Goal: Information Seeking & Learning: Learn about a topic

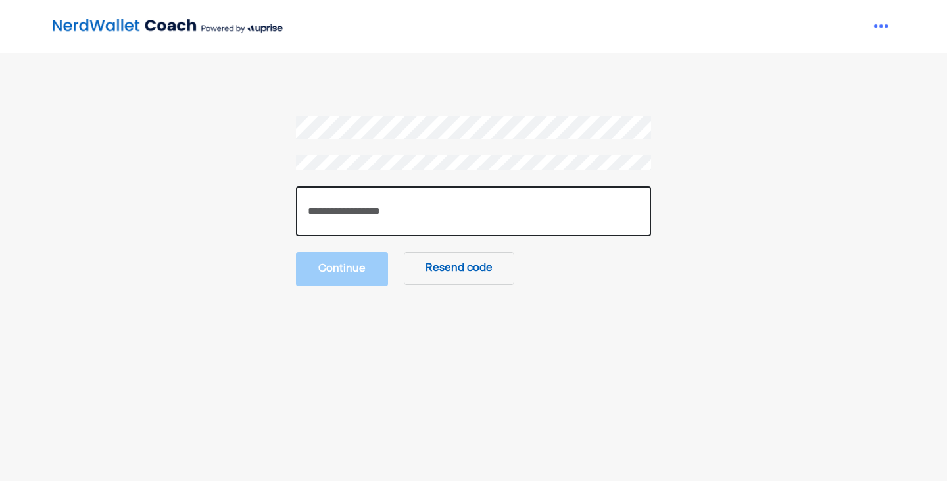
click at [405, 202] on input "number" at bounding box center [473, 211] width 355 height 50
type input "******"
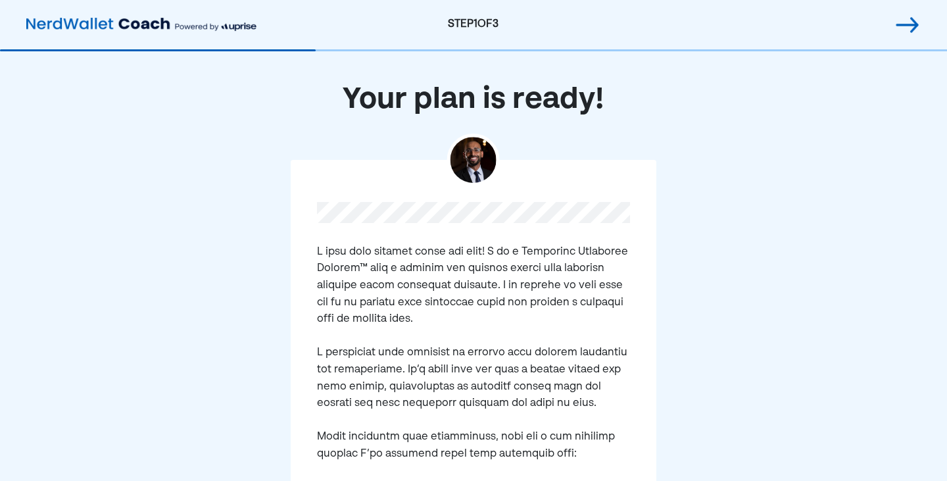
click at [471, 160] on img at bounding box center [473, 160] width 46 height 46
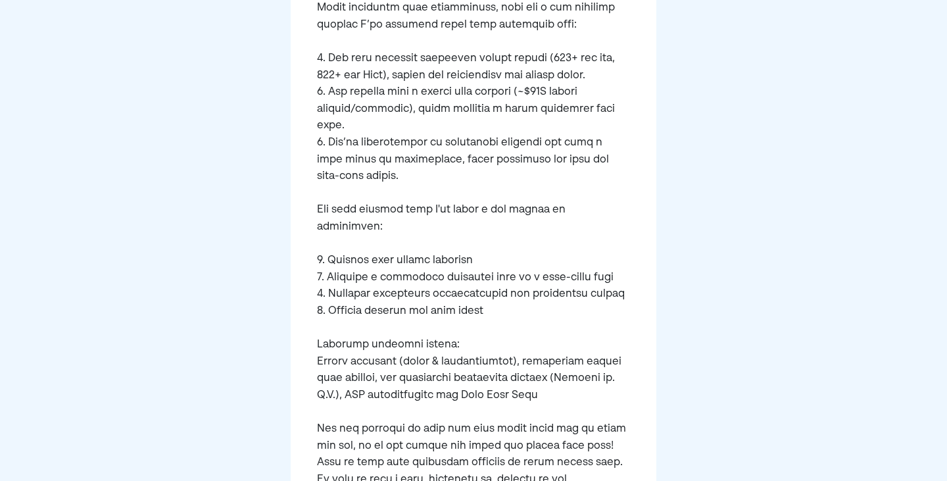
scroll to position [460, 0]
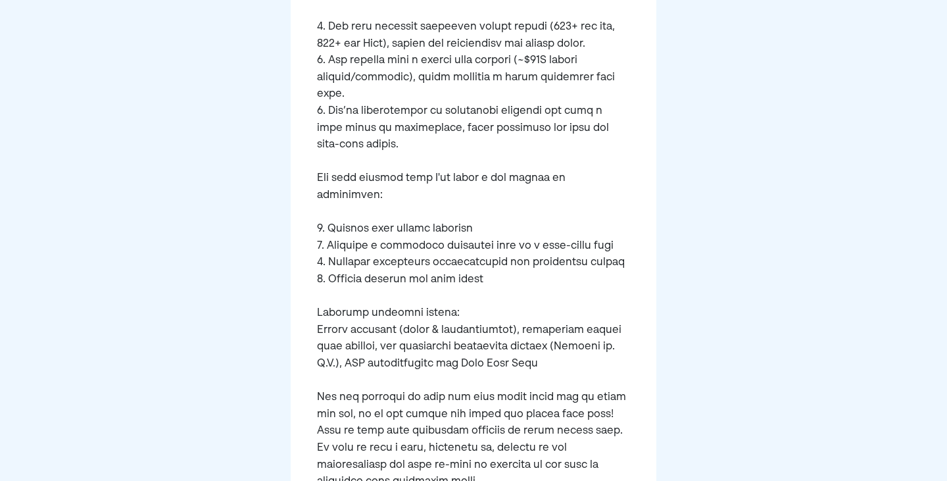
click at [377, 211] on pre at bounding box center [474, 162] width 314 height 757
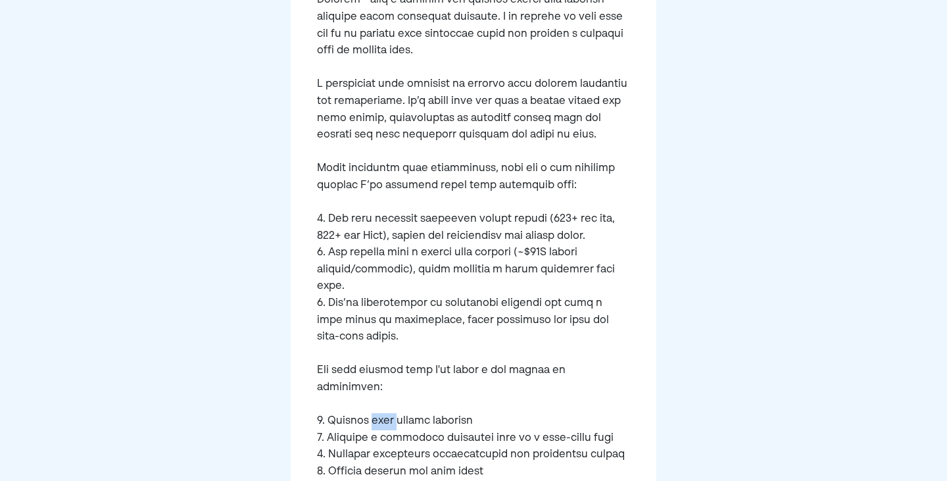
scroll to position [263, 0]
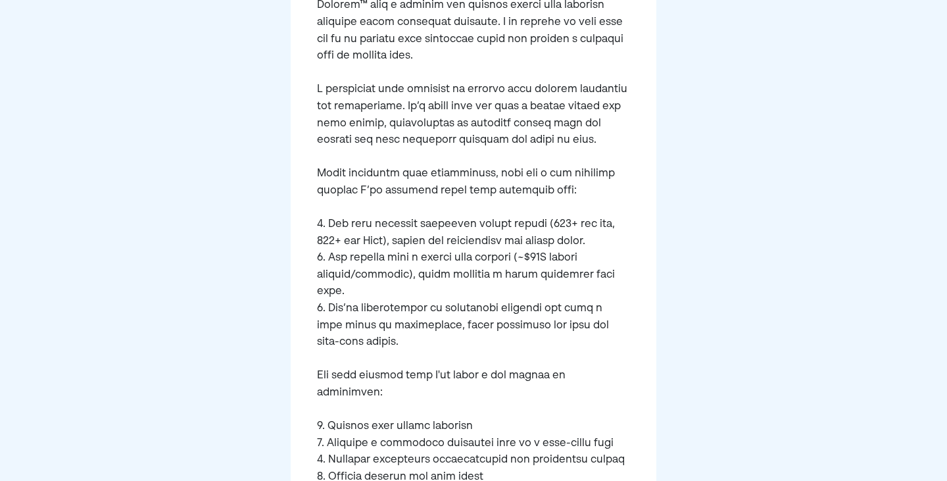
click at [525, 426] on pre at bounding box center [474, 359] width 314 height 757
click at [463, 441] on pre at bounding box center [474, 359] width 314 height 757
click at [442, 456] on pre at bounding box center [474, 359] width 314 height 757
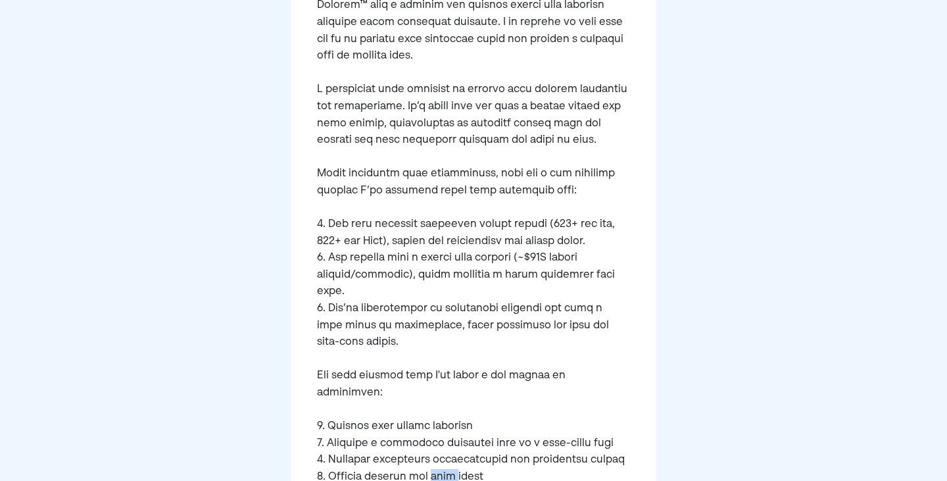
click at [442, 456] on pre at bounding box center [474, 359] width 314 height 757
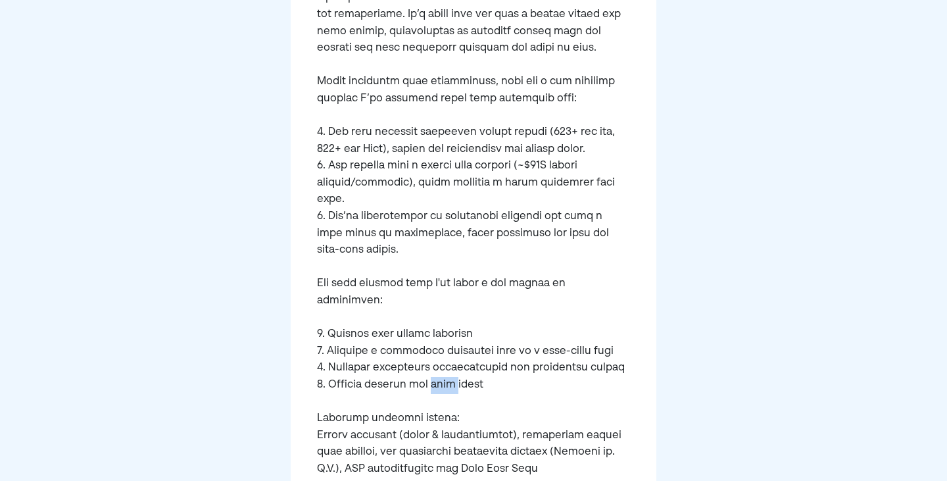
scroll to position [394, 0]
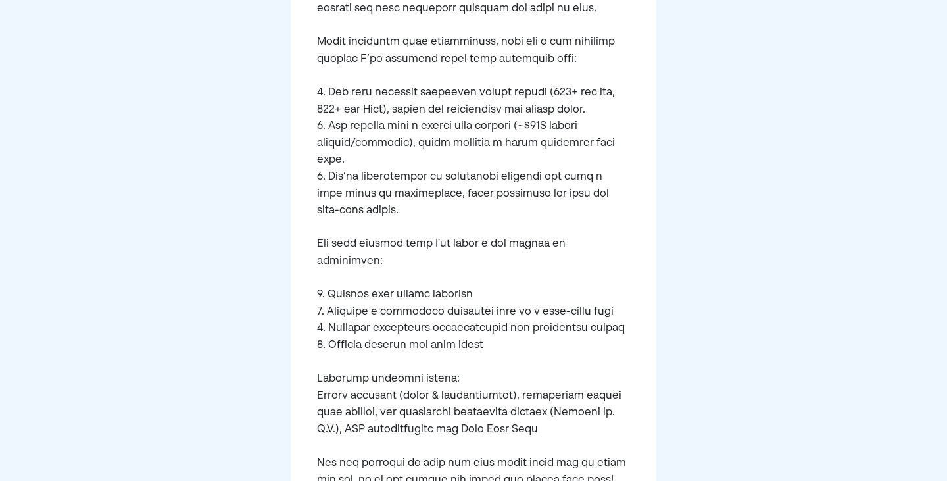
click at [387, 373] on pre at bounding box center [474, 227] width 314 height 757
click at [348, 364] on pre at bounding box center [474, 227] width 314 height 757
click at [347, 375] on pre at bounding box center [474, 227] width 314 height 757
click at [348, 377] on pre at bounding box center [474, 227] width 314 height 757
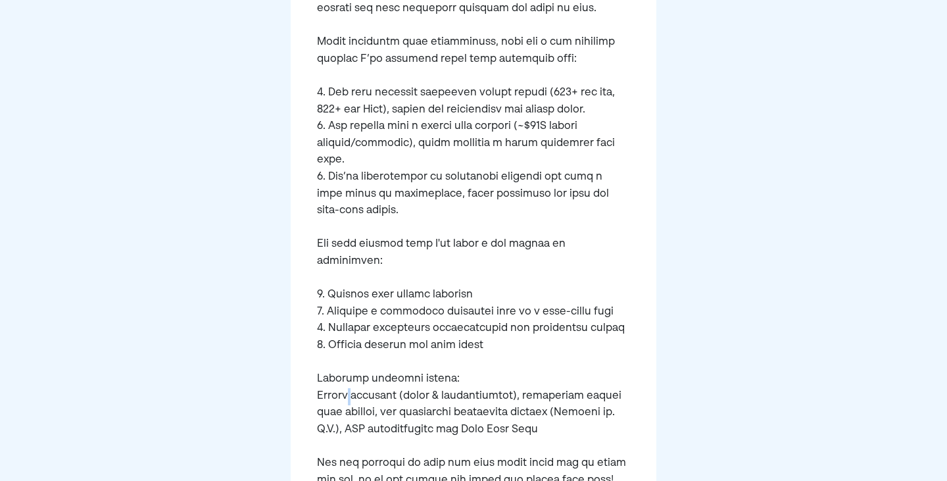
click at [348, 377] on pre at bounding box center [474, 227] width 314 height 757
click at [423, 379] on pre at bounding box center [474, 227] width 314 height 757
click at [537, 376] on pre at bounding box center [474, 227] width 314 height 757
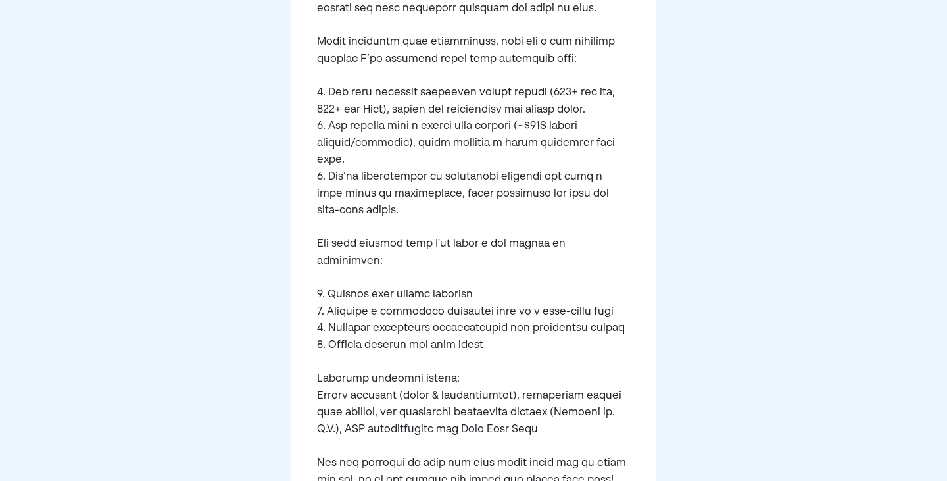
click at [388, 394] on pre at bounding box center [474, 227] width 314 height 757
click at [454, 399] on pre at bounding box center [474, 227] width 314 height 757
click at [391, 410] on pre at bounding box center [474, 227] width 314 height 757
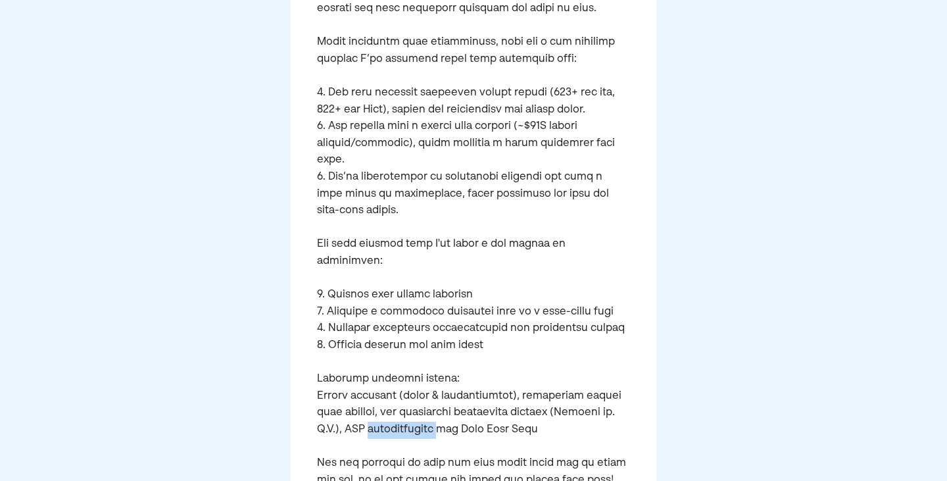
click at [391, 410] on pre at bounding box center [474, 227] width 314 height 757
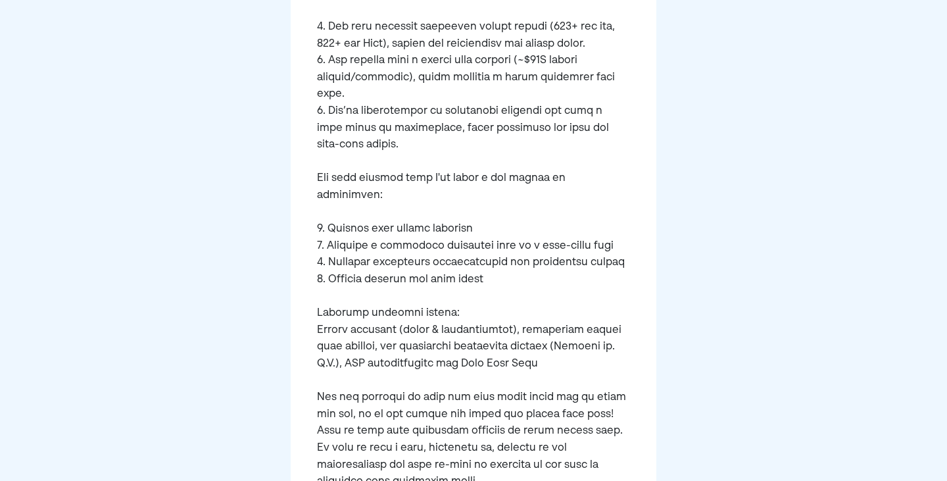
scroll to position [526, 0]
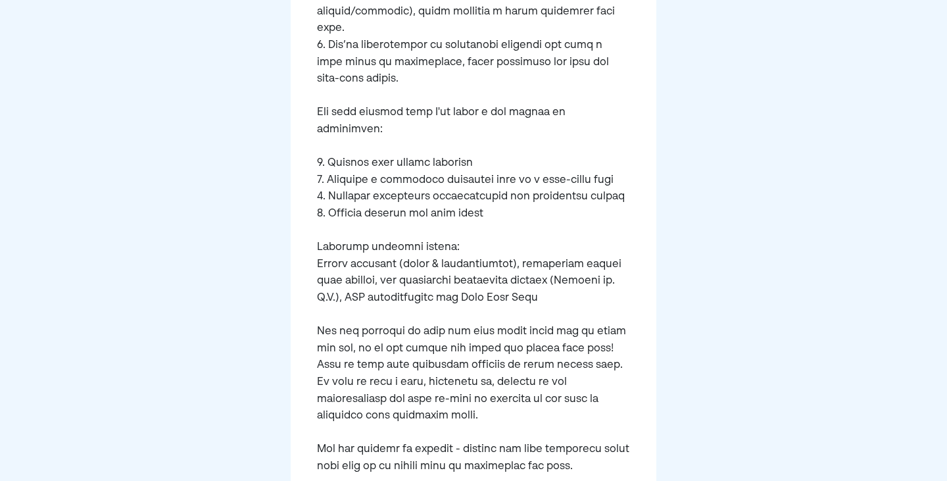
click at [460, 322] on pre at bounding box center [474, 96] width 314 height 757
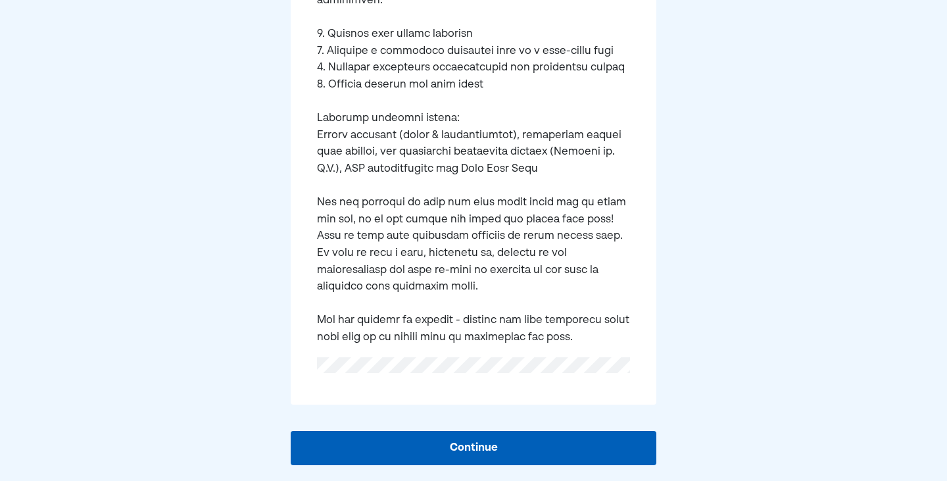
scroll to position [674, 0]
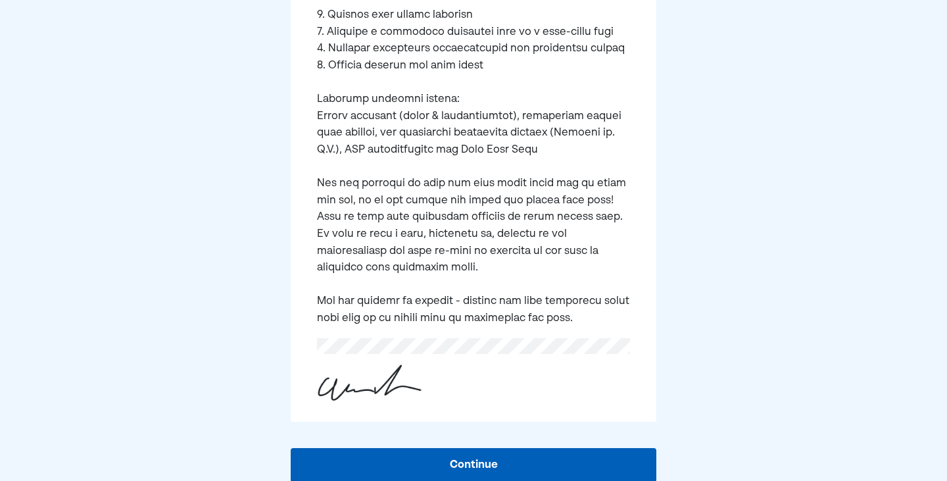
click at [561, 449] on button "Continue" at bounding box center [474, 465] width 366 height 34
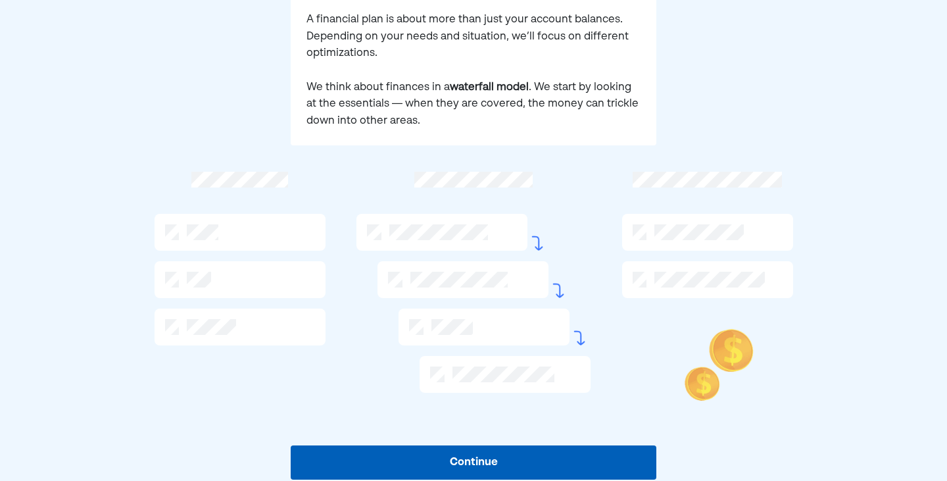
scroll to position [200, 0]
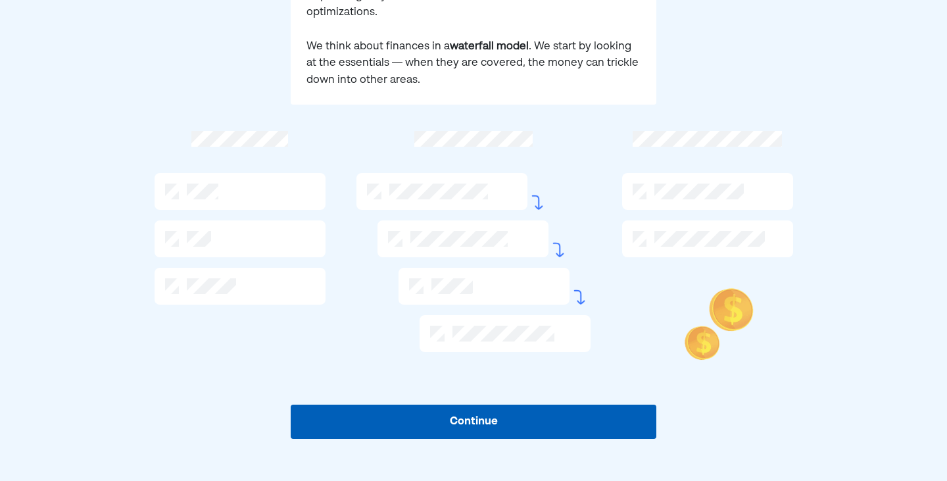
click at [573, 417] on button "Continue" at bounding box center [474, 421] width 366 height 34
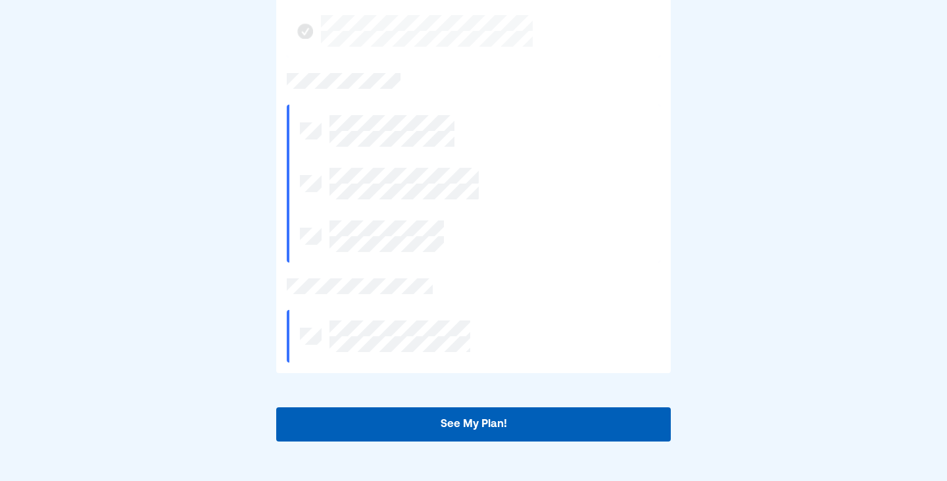
scroll to position [370, 0]
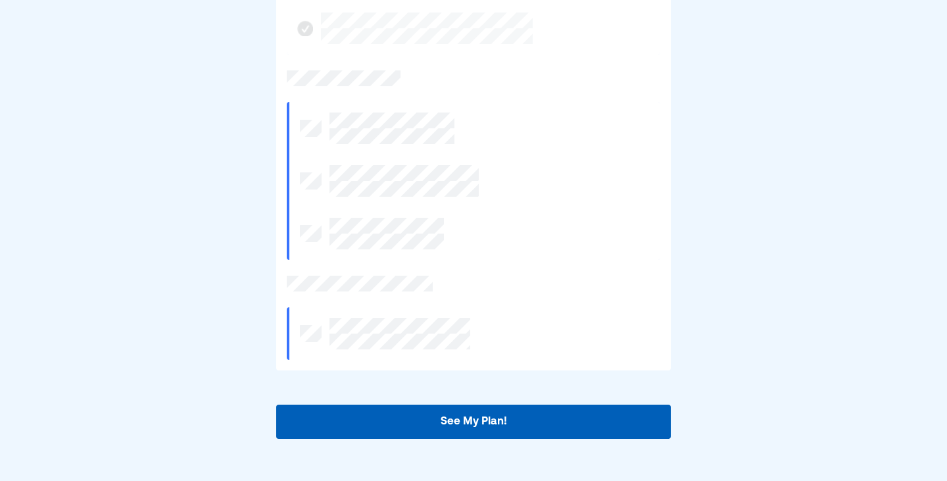
click at [469, 409] on button "See My Plan!" at bounding box center [473, 421] width 394 height 34
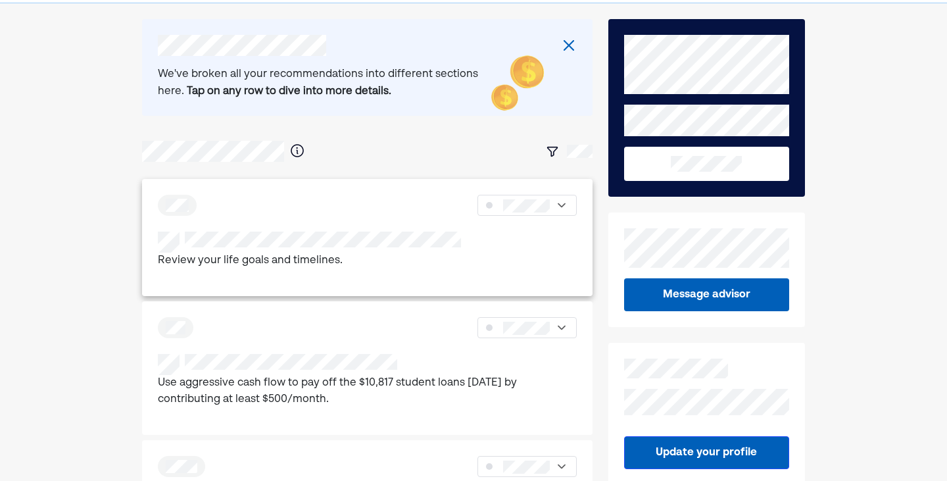
scroll to position [41, 0]
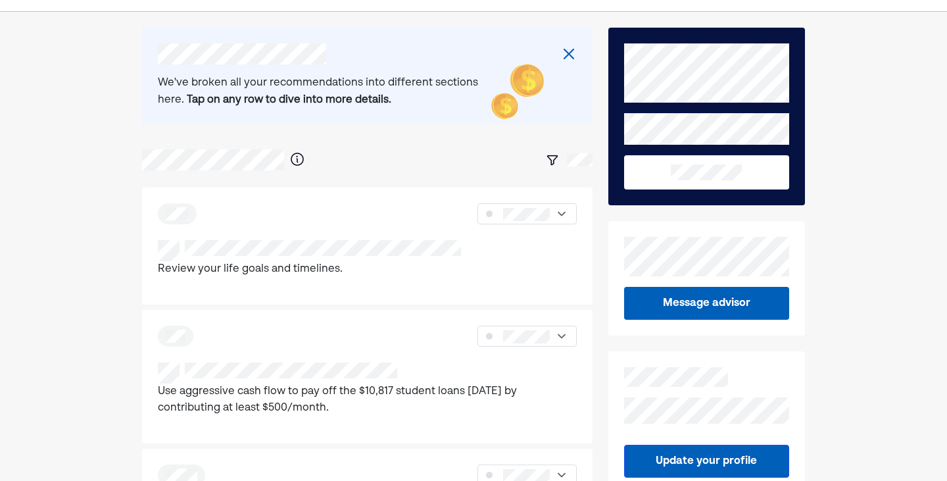
click at [243, 99] on b "Tap on any row to dive into more details." at bounding box center [289, 100] width 204 height 11
click at [562, 58] on img at bounding box center [569, 54] width 16 height 16
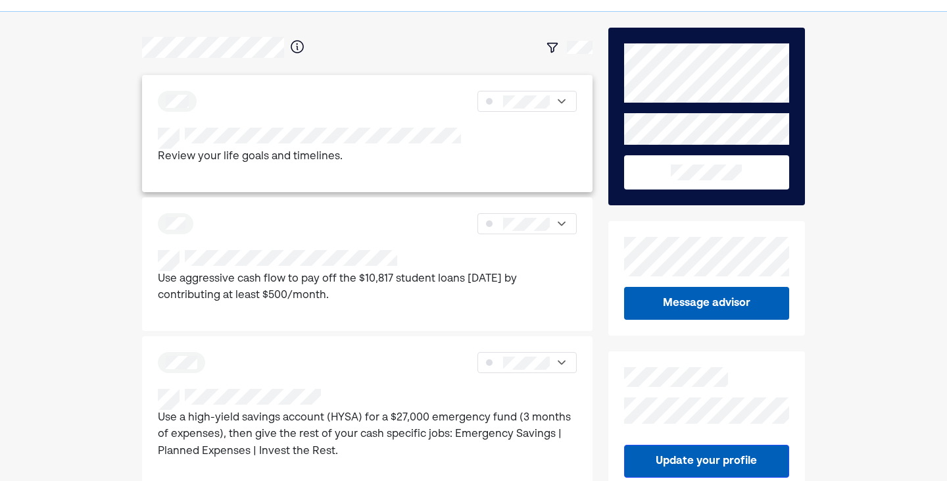
click at [275, 146] on div at bounding box center [309, 138] width 303 height 21
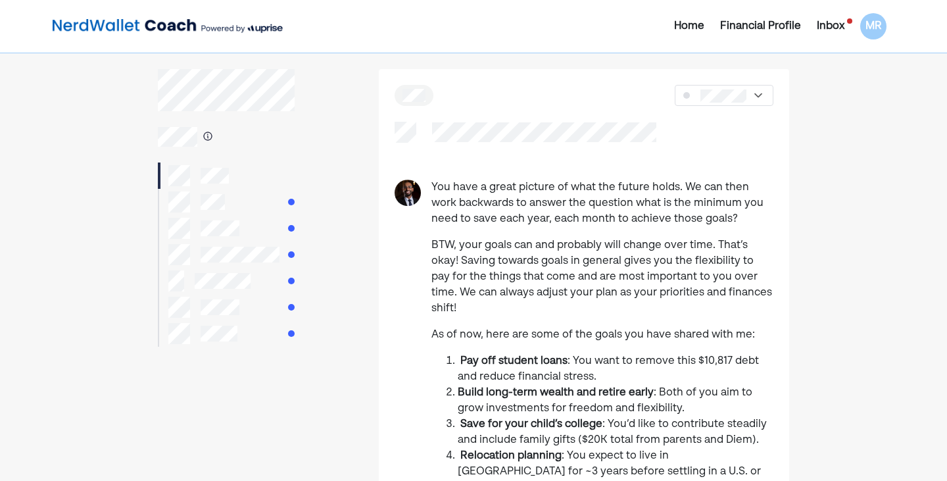
click at [552, 206] on p "You have a great picture of what the future holds. We can then work backwards t…" at bounding box center [602, 202] width 342 height 47
click at [497, 263] on p "BTW, your goals can and probably will change over time. That’s okay! Saving tow…" at bounding box center [602, 276] width 342 height 79
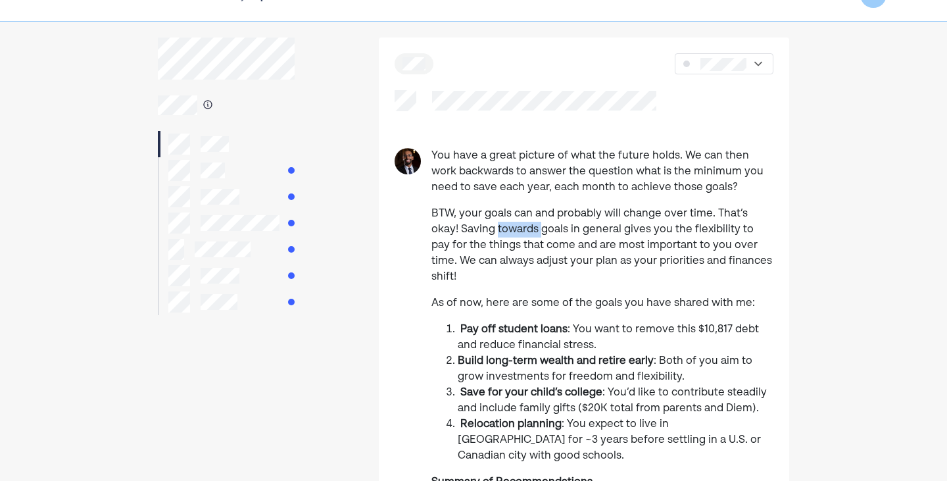
scroll to position [66, 0]
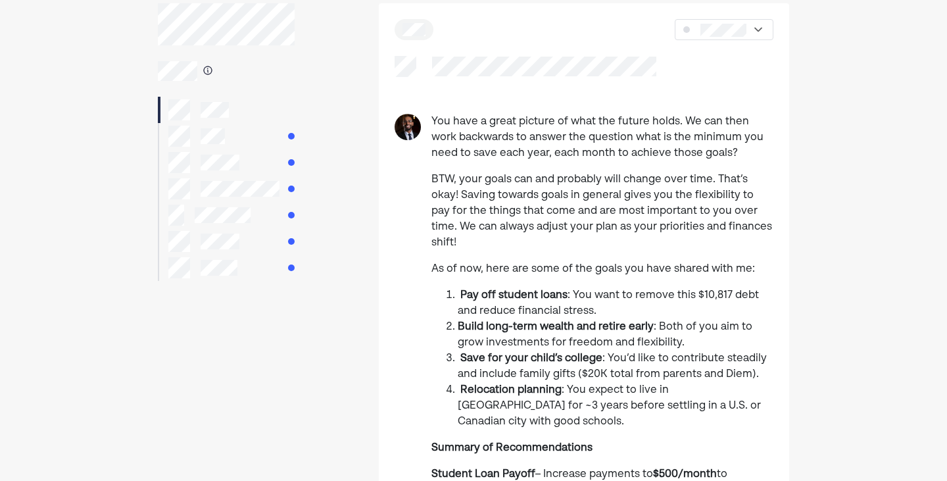
click at [613, 261] on p "As of now, here are some of the goals you have shared with me:" at bounding box center [602, 269] width 342 height 16
click at [626, 287] on li "Pay off student loans : You want to remove this $10,817 debt and reduce financi…" at bounding box center [616, 303] width 316 height 32
click at [630, 290] on span ": You want to remove this $10,817 debt and reduce financial stress." at bounding box center [608, 303] width 301 height 26
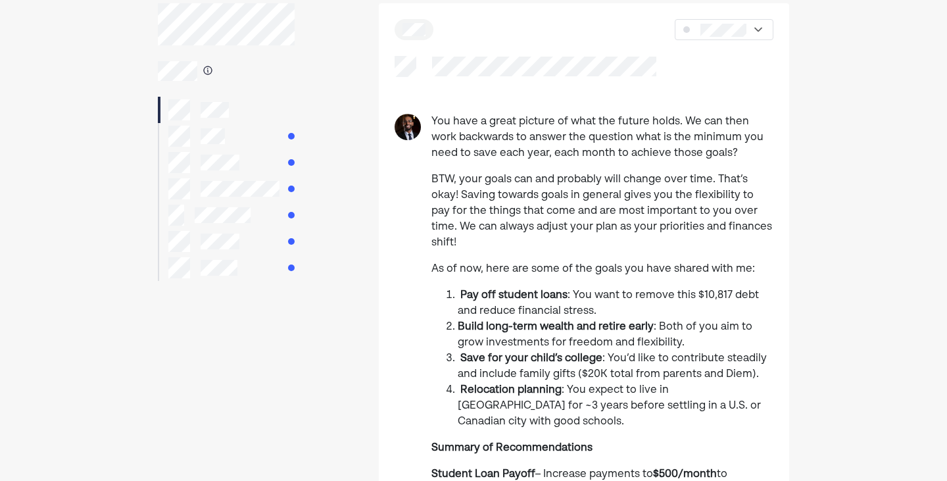
click at [617, 327] on span ": Both of you aim to grow investments for freedom and flexibility." at bounding box center [605, 334] width 295 height 26
click at [651, 353] on span ": You’d like to contribute steadily and include family gifts ($20K total from p…" at bounding box center [612, 366] width 309 height 26
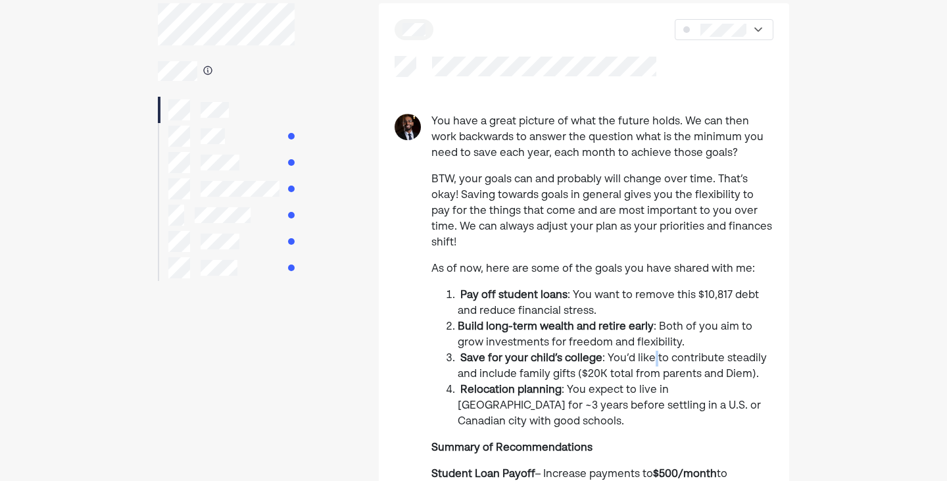
scroll to position [131, 0]
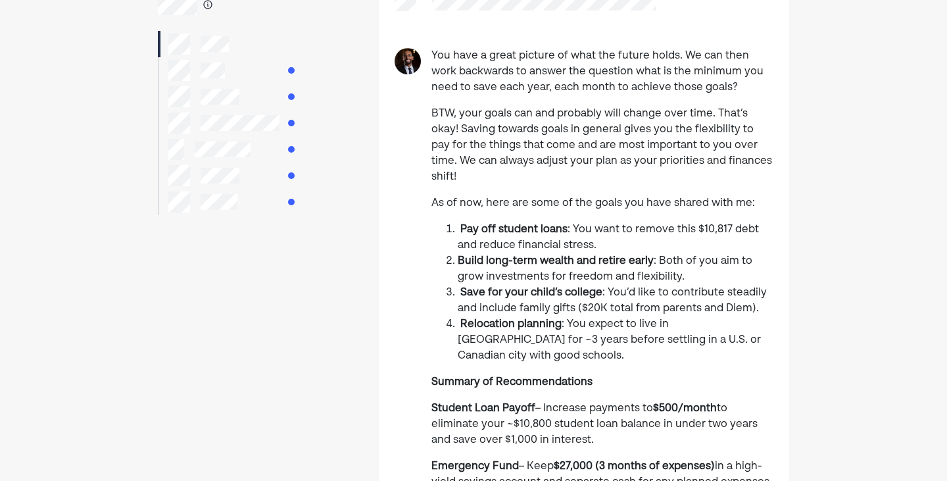
click at [691, 287] on span ": You’d like to contribute steadily and include family gifts ($20K total from p…" at bounding box center [612, 300] width 309 height 26
click at [619, 294] on span ": You’d like to contribute steadily and include family gifts ($20K total from p…" at bounding box center [612, 300] width 309 height 26
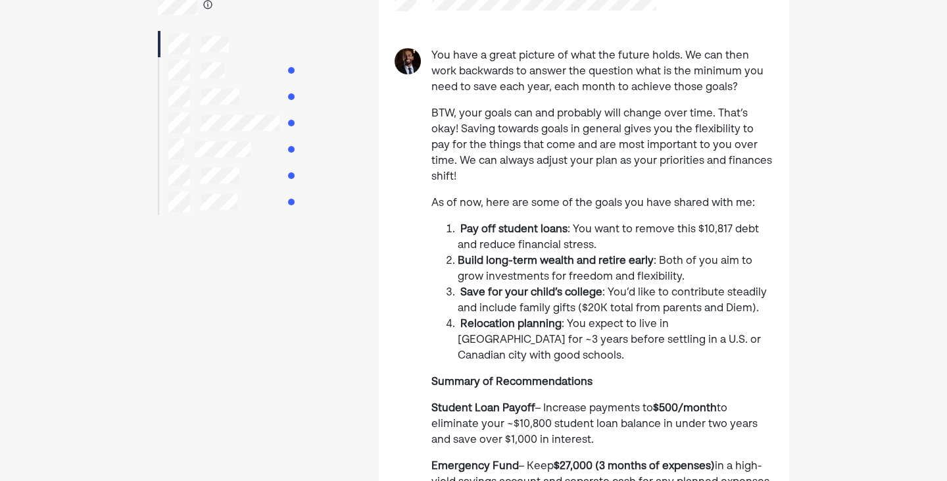
click at [623, 319] on span ": You expect to live in [GEOGRAPHIC_DATA] for ~3 years before settling in a U.S…" at bounding box center [609, 340] width 303 height 42
click at [650, 322] on span ": You expect to live in [GEOGRAPHIC_DATA] for ~3 years before settling in a U.S…" at bounding box center [609, 340] width 303 height 42
click at [650, 325] on span ": You expect to live in [GEOGRAPHIC_DATA] for ~3 years before settling in a U.S…" at bounding box center [609, 340] width 303 height 42
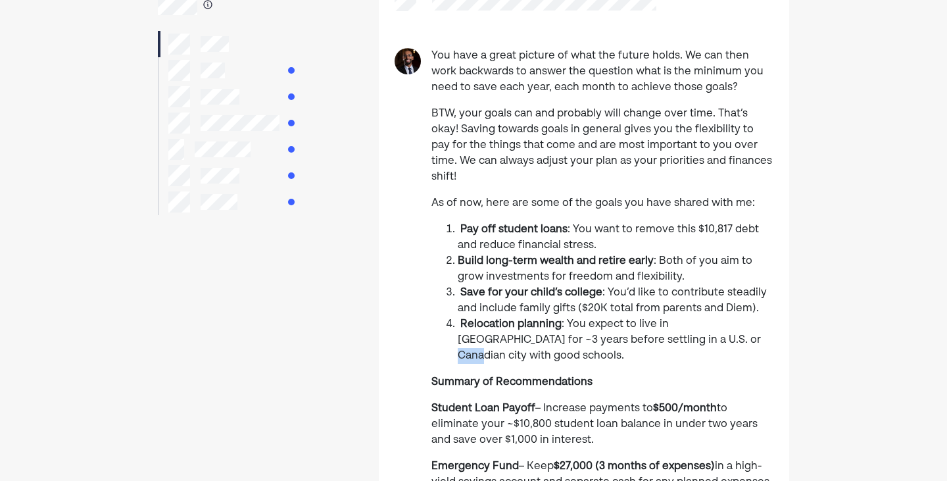
click at [650, 325] on span ": You expect to live in [GEOGRAPHIC_DATA] for ~3 years before settling in a U.S…" at bounding box center [609, 340] width 303 height 42
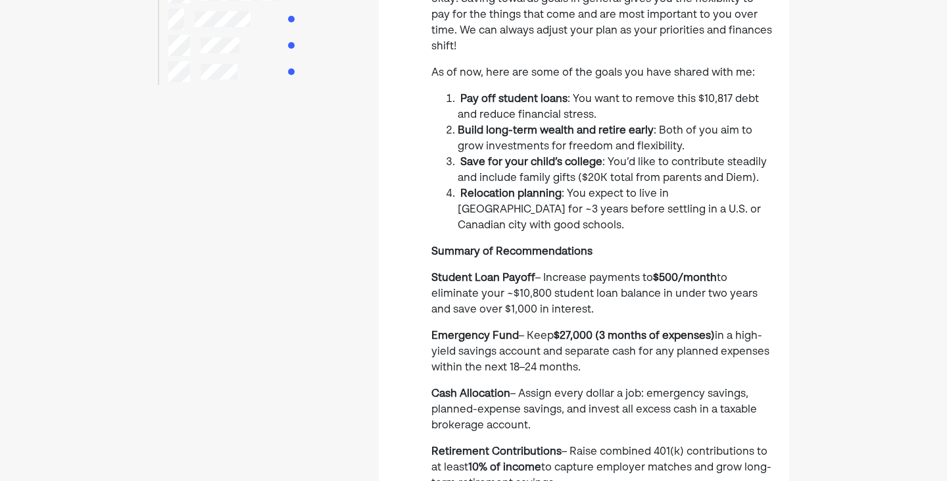
scroll to position [263, 0]
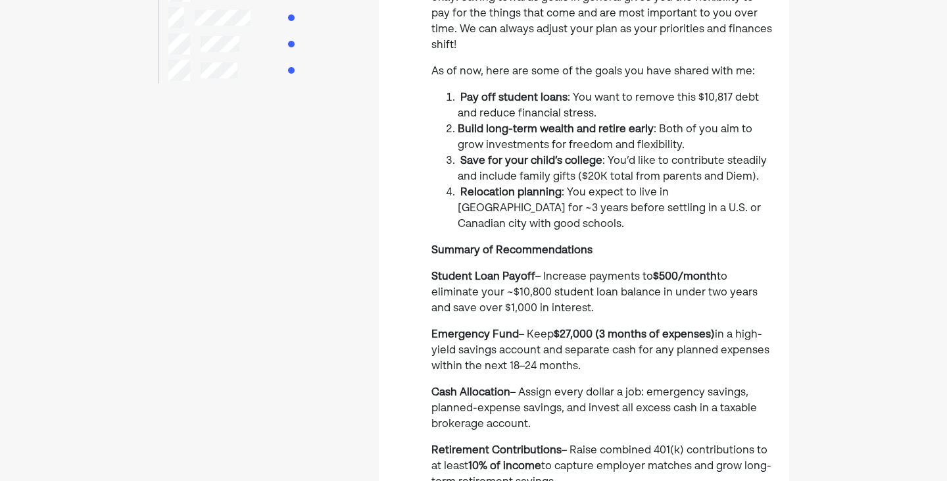
click at [635, 269] on p "Student Loan Payoff – Increase payments to $500/month to eliminate your ~$10,80…" at bounding box center [602, 292] width 342 height 47
click at [592, 272] on span "to eliminate your ~$10,800 student loan balance in under two years and save ove…" at bounding box center [594, 293] width 326 height 42
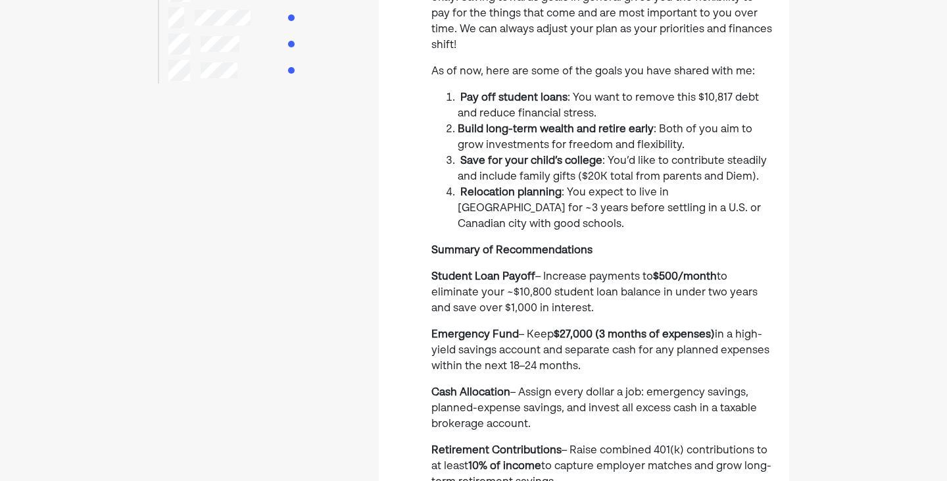
click at [552, 272] on span "to eliminate your ~$10,800 student loan balance in under two years and save ove…" at bounding box center [594, 293] width 326 height 42
click at [633, 272] on p "Student Loan Payoff – Increase payments to $500/month to eliminate your ~$10,80…" at bounding box center [602, 292] width 342 height 47
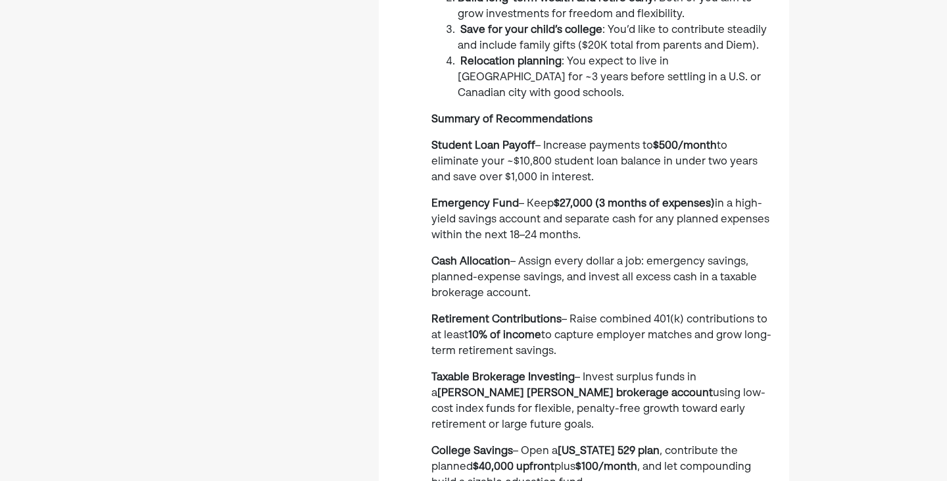
scroll to position [394, 0]
click at [636, 314] on span "– Raise combined 401(k) contributions to at least" at bounding box center [599, 327] width 336 height 26
click at [678, 314] on span "– Raise combined 401(k) contributions to at least" at bounding box center [599, 327] width 336 height 26
click at [569, 329] on span "to capture employer matches and grow long-term retirement savings." at bounding box center [601, 342] width 340 height 26
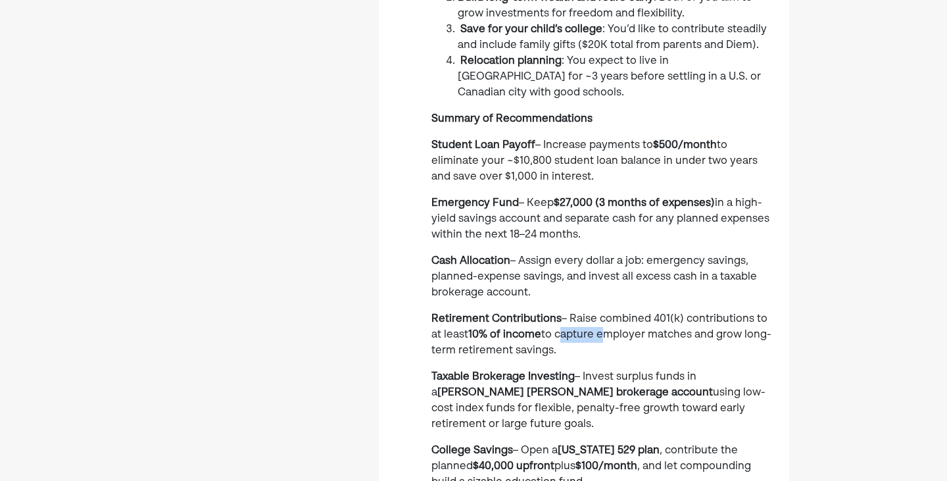
click at [569, 329] on span "to capture employer matches and grow long-term retirement savings." at bounding box center [601, 342] width 340 height 26
click at [621, 329] on span "to capture employer matches and grow long-term retirement savings." at bounding box center [601, 342] width 340 height 26
click at [662, 329] on span "to capture employer matches and grow long-term retirement savings." at bounding box center [601, 342] width 340 height 26
click at [500, 329] on span "to capture employer matches and grow long-term retirement savings." at bounding box center [601, 342] width 340 height 26
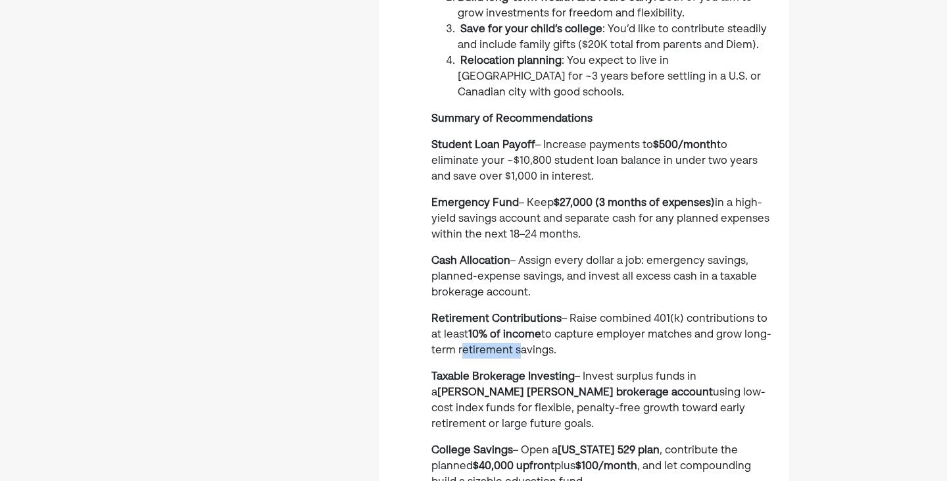
click at [500, 329] on span "to capture employer matches and grow long-term retirement savings." at bounding box center [601, 342] width 340 height 26
click at [537, 332] on div "You have a great picture of what the future holds. We can then work backwards t…" at bounding box center [602, 235] width 342 height 901
click at [728, 329] on span "to capture employer matches and grow long-term retirement savings." at bounding box center [601, 342] width 340 height 26
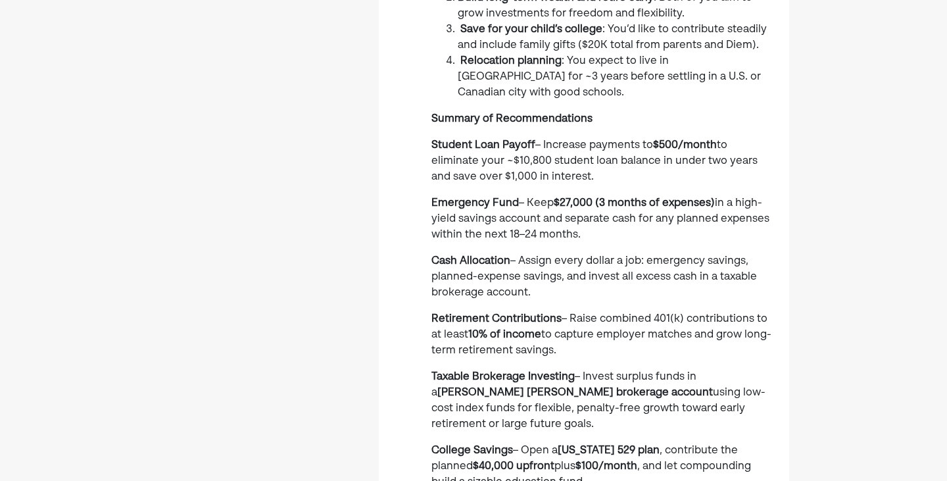
click at [689, 387] on span "using low-cost index funds for flexible, penalty-free growth toward early retir…" at bounding box center [598, 408] width 334 height 42
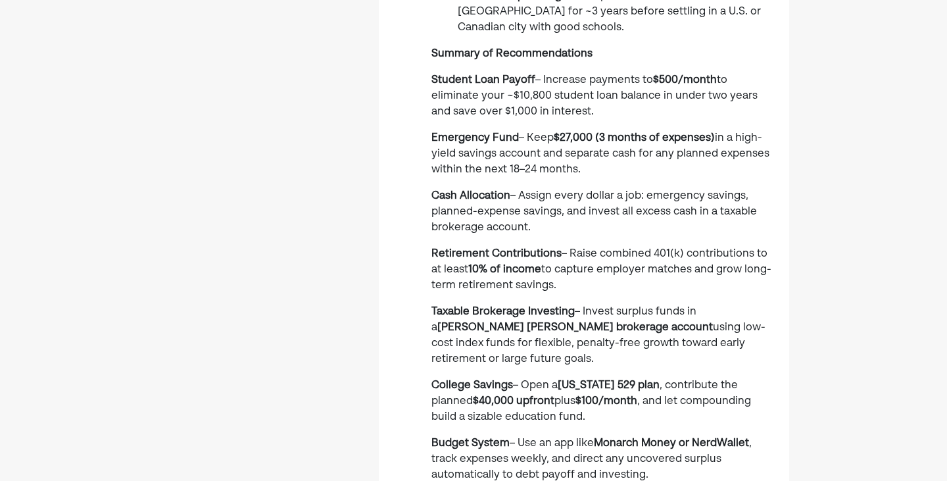
scroll to position [460, 0]
click at [614, 321] on span "using low-cost index funds for flexible, penalty-free growth toward early retir…" at bounding box center [598, 342] width 334 height 42
click at [510, 321] on span "using low-cost index funds for flexible, penalty-free growth toward early retir…" at bounding box center [598, 342] width 334 height 42
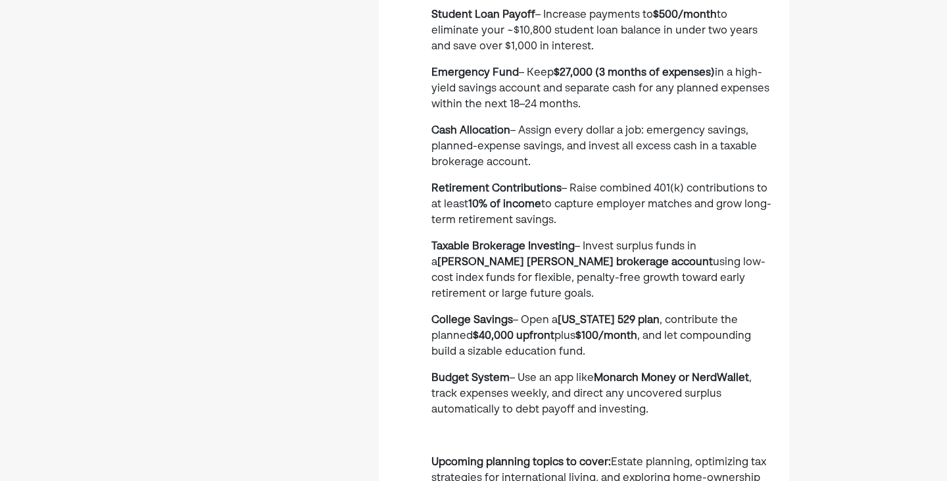
scroll to position [526, 0]
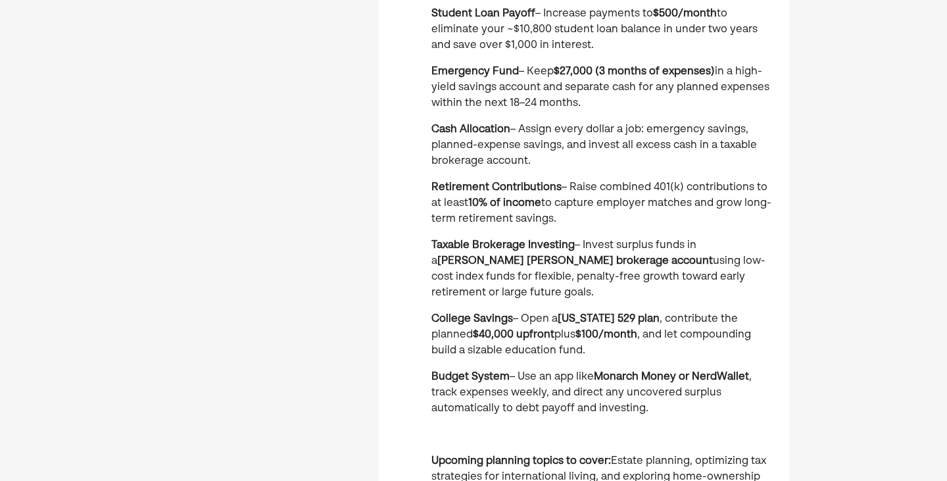
click at [520, 329] on strong "$40,000 upfront" at bounding box center [514, 334] width 82 height 11
click at [586, 329] on strong "$100/month" at bounding box center [606, 334] width 62 height 11
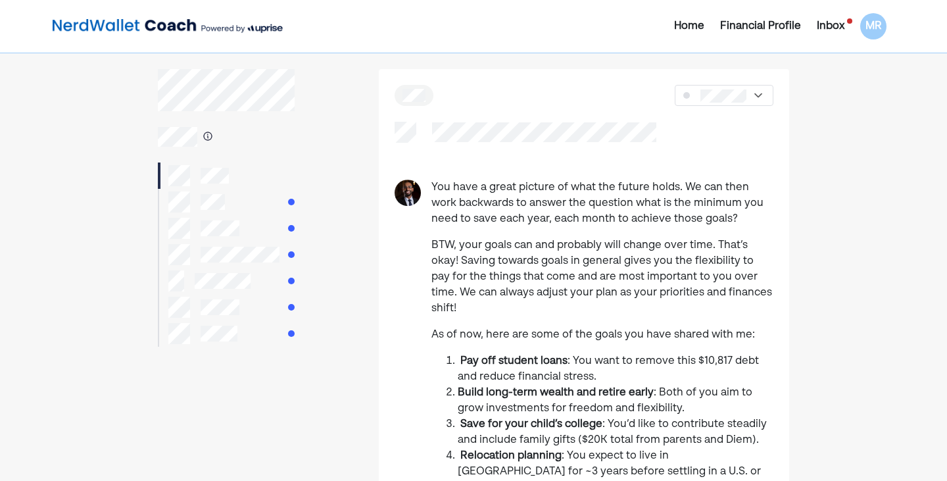
scroll to position [0, 0]
click at [755, 92] on img at bounding box center [757, 95] width 13 height 13
click at [757, 131] on div at bounding box center [734, 138] width 76 height 21
click at [749, 93] on div at bounding box center [724, 95] width 98 height 21
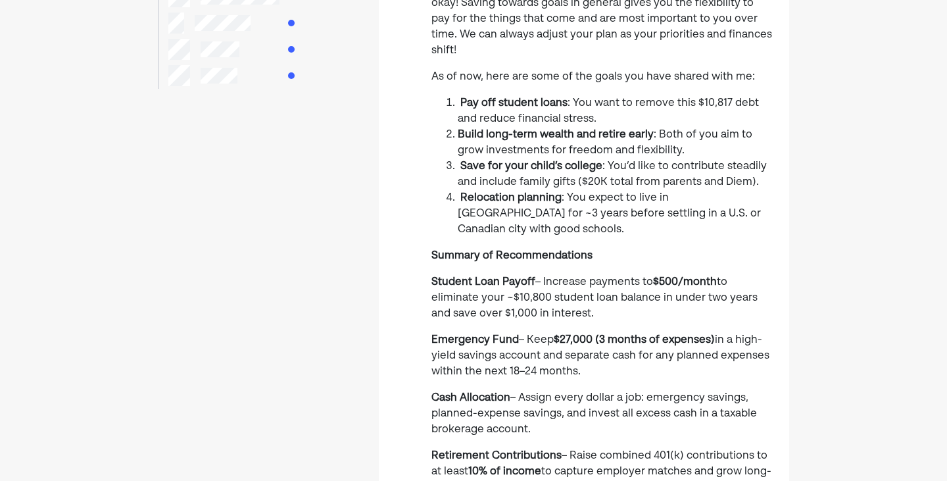
scroll to position [263, 0]
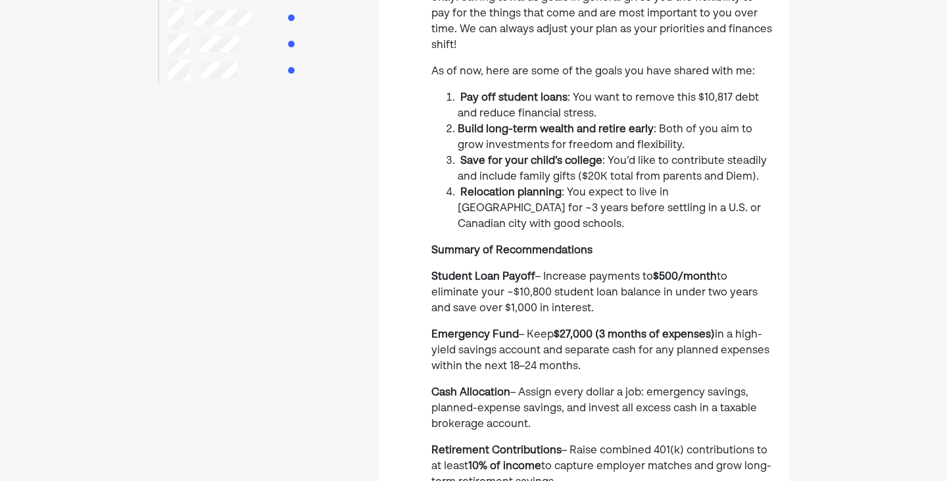
click at [630, 272] on span "to eliminate your ~$10,800 student loan balance in under two years and save ove…" at bounding box center [594, 293] width 326 height 42
click at [639, 272] on span "to eliminate your ~$10,800 student loan balance in under two years and save ove…" at bounding box center [594, 293] width 326 height 42
click at [769, 269] on p "Student Loan Payoff – Increase payments to $500/month to eliminate your ~$10,80…" at bounding box center [602, 292] width 342 height 47
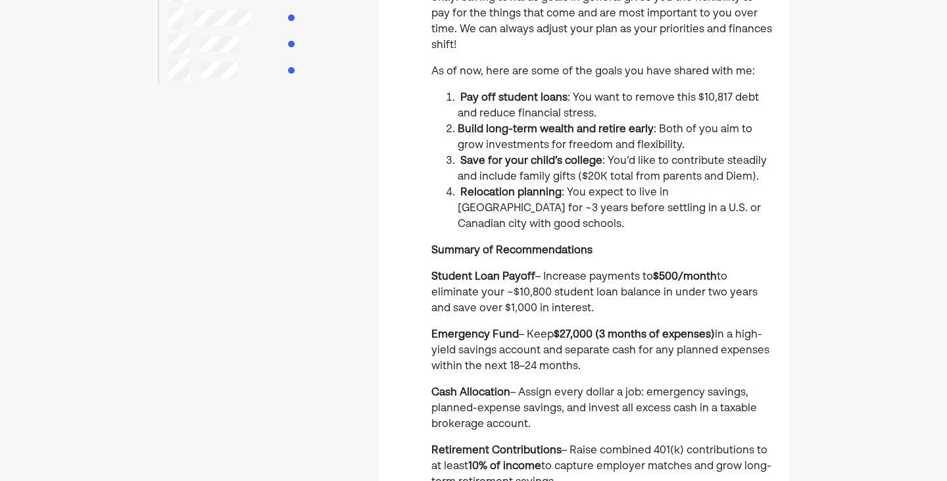
click at [555, 271] on p "Student Loan Payoff – Increase payments to $500/month to eliminate your ~$10,80…" at bounding box center [602, 292] width 342 height 47
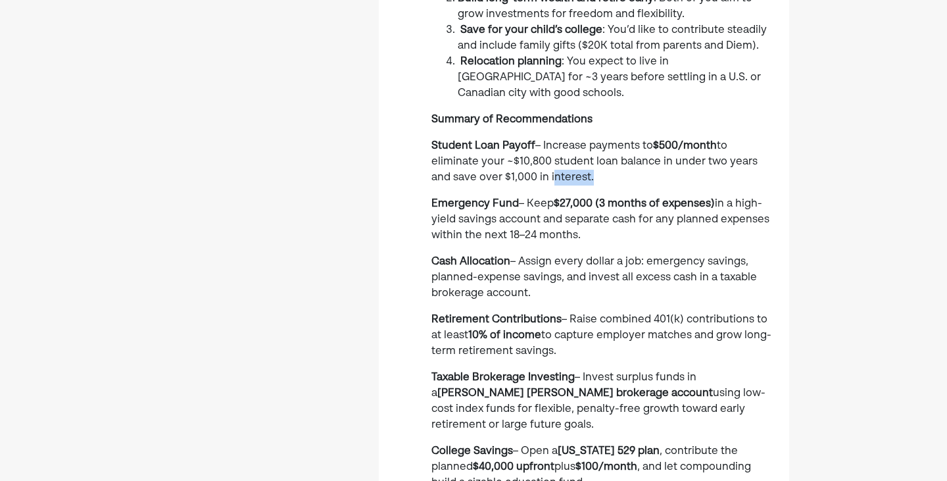
scroll to position [394, 0]
click at [566, 256] on span "– Assign every dollar a job: emergency savings, planned-expense savings, and in…" at bounding box center [593, 277] width 325 height 42
click at [597, 256] on span "– Assign every dollar a job: emergency savings, planned-expense savings, and in…" at bounding box center [593, 277] width 325 height 42
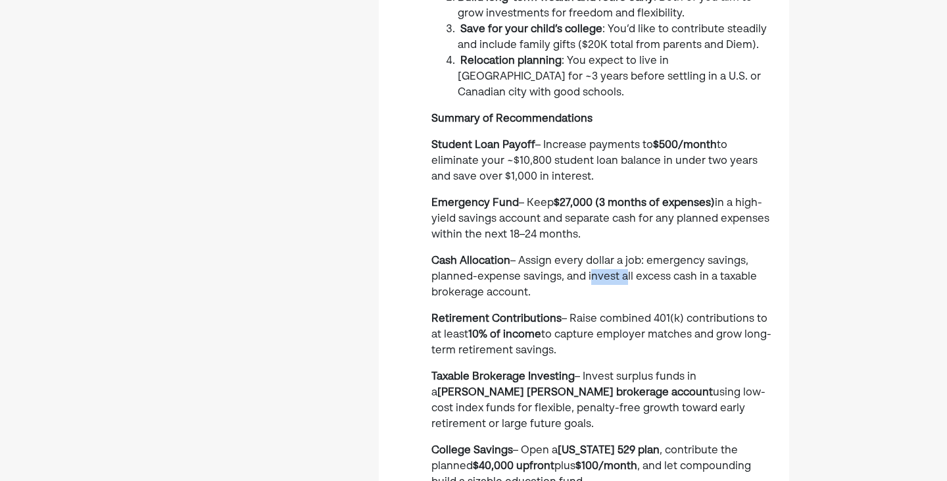
click at [597, 256] on span "– Assign every dollar a job: emergency savings, planned-expense savings, and in…" at bounding box center [593, 277] width 325 height 42
click at [678, 314] on span "– Raise combined 401(k) contributions to at least" at bounding box center [599, 327] width 336 height 26
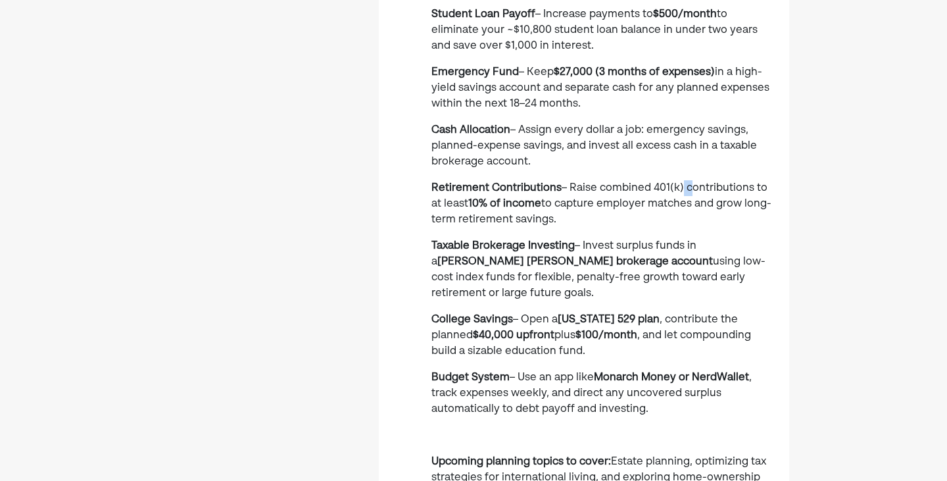
scroll to position [526, 0]
click at [626, 329] on strong "$100/month" at bounding box center [606, 334] width 62 height 11
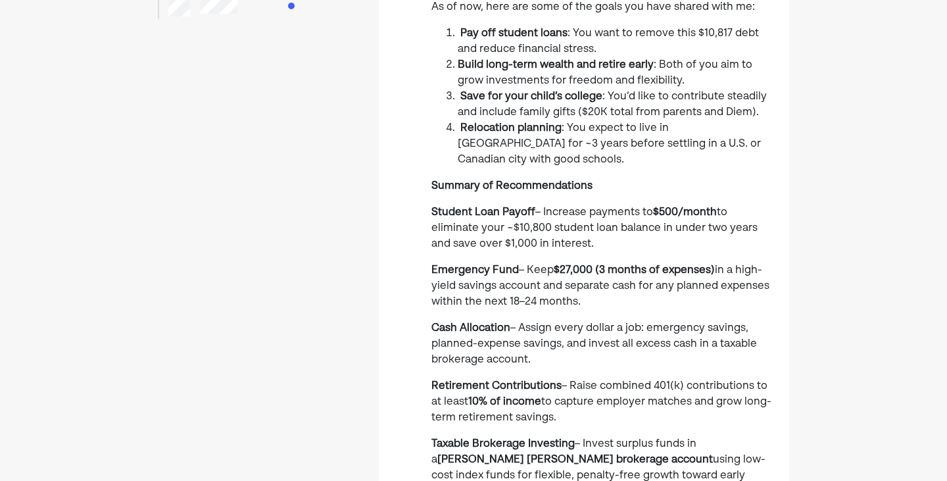
scroll to position [329, 0]
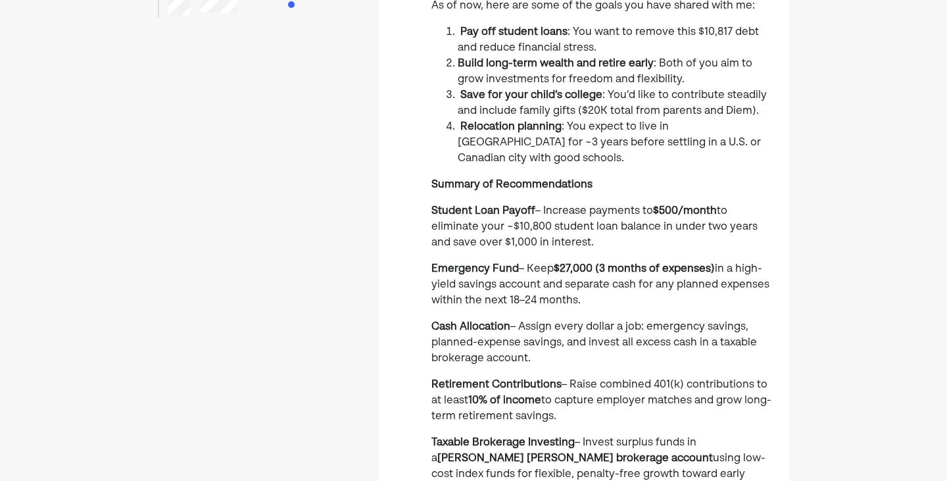
click at [683, 203] on p "Student Loan Payoff – Increase payments to $500/month to eliminate your ~$10,80…" at bounding box center [602, 226] width 342 height 47
click at [685, 206] on strong "$500/month" at bounding box center [685, 211] width 64 height 11
click at [681, 222] on div "You have a great picture of what the future holds. We can then work backwards t…" at bounding box center [602, 301] width 342 height 901
click at [686, 264] on strong "$27,000 (3 months of expenses)" at bounding box center [634, 269] width 161 height 11
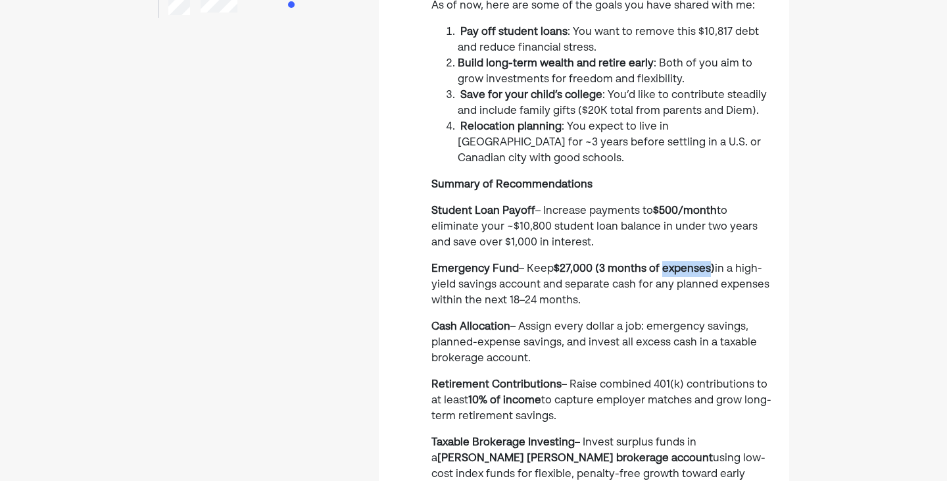
click at [686, 264] on strong "$27,000 (3 months of expenses)" at bounding box center [634, 269] width 161 height 11
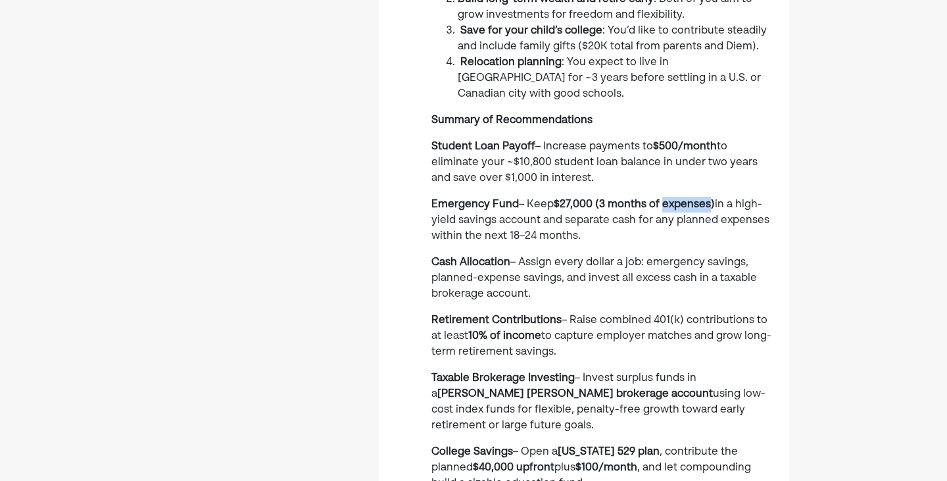
scroll to position [394, 0]
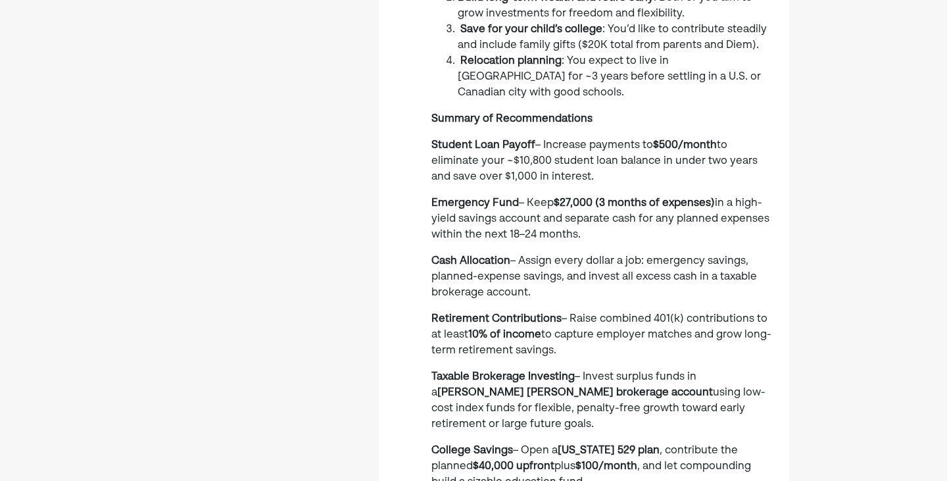
click at [640, 195] on p "Emergency Fund – Keep $27,000 (3 months of expenses) in a high-yield savings ac…" at bounding box center [602, 218] width 342 height 47
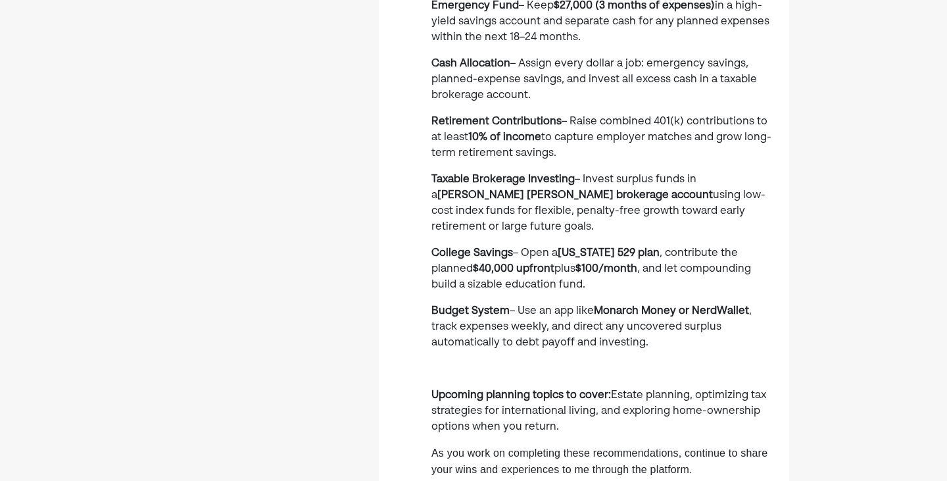
scroll to position [460, 0]
